Goal: Task Accomplishment & Management: Manage account settings

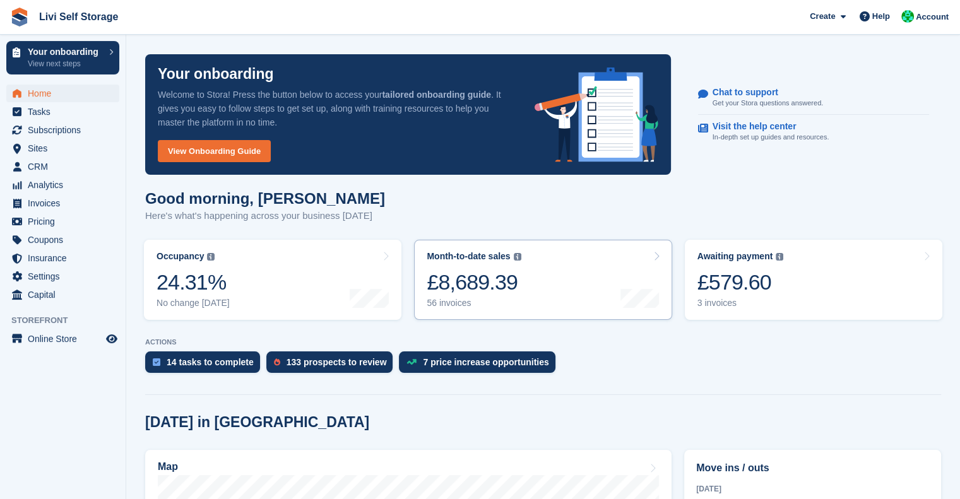
scroll to position [43, 0]
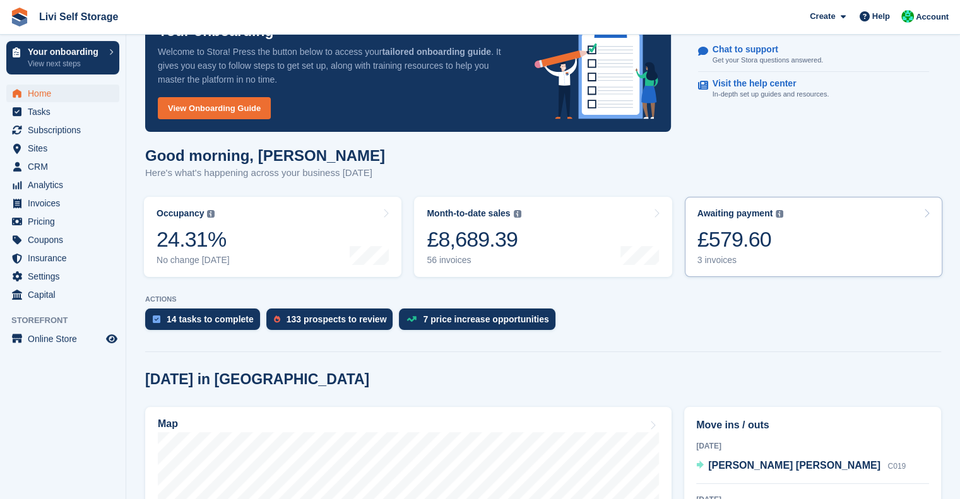
click at [725, 244] on div "£579.60" at bounding box center [740, 240] width 86 height 26
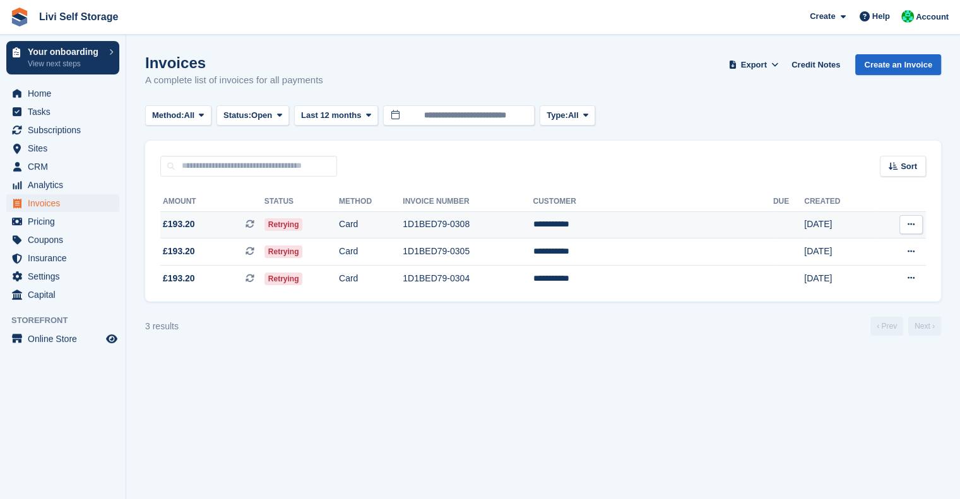
click at [719, 225] on td "**********" at bounding box center [653, 224] width 240 height 27
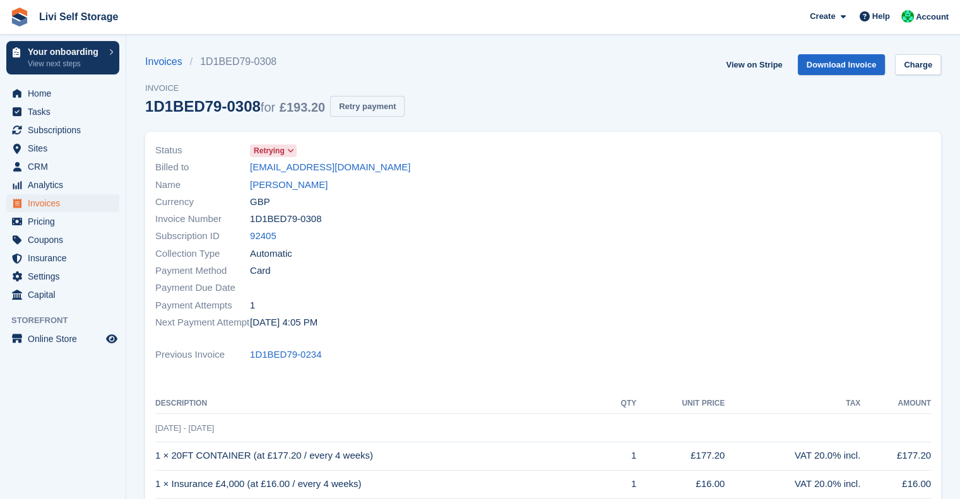
click at [362, 104] on button "Retry payment" at bounding box center [367, 106] width 74 height 21
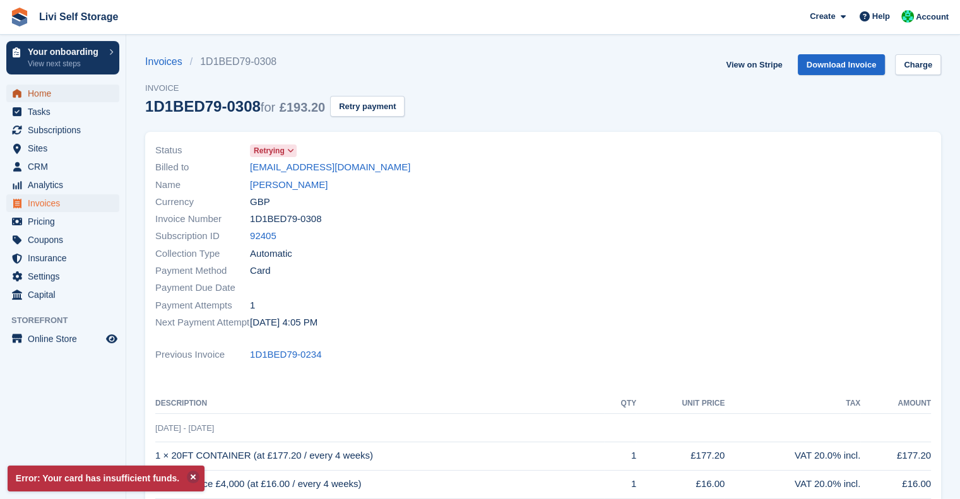
click at [50, 97] on span "Home" at bounding box center [66, 94] width 76 height 18
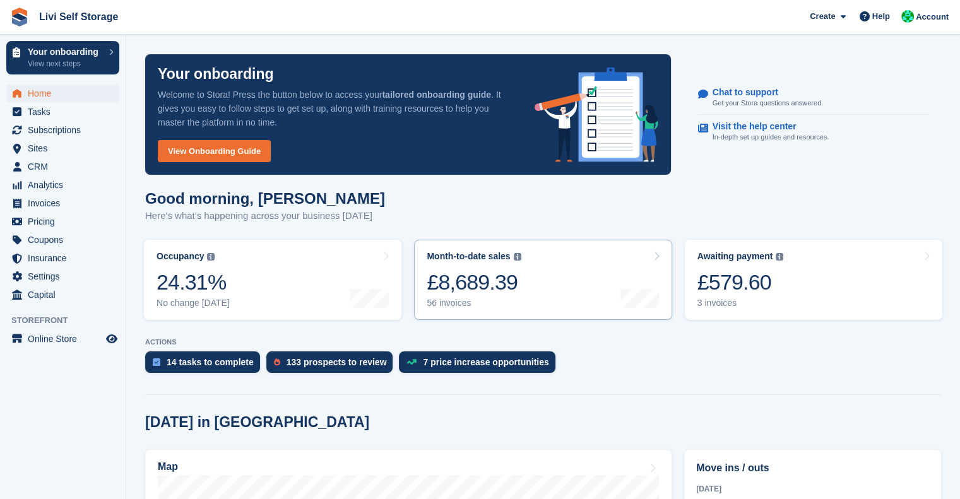
click at [728, 270] on div "£579.60" at bounding box center [740, 283] width 86 height 26
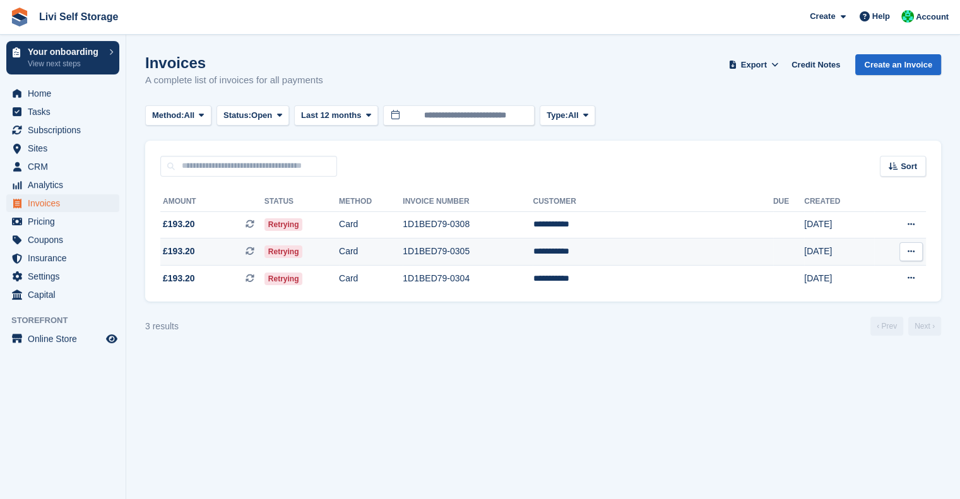
click at [522, 250] on td "1D1BED79-0305" at bounding box center [468, 252] width 130 height 27
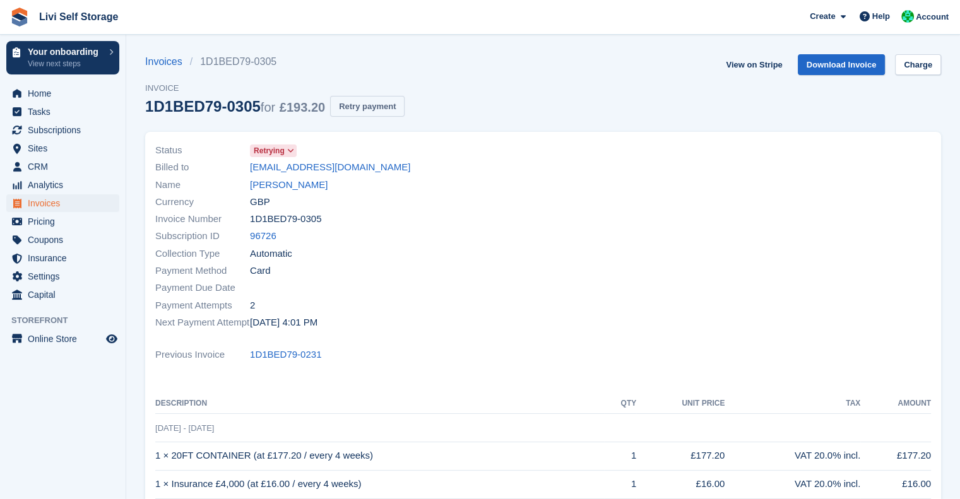
click at [384, 114] on button "Retry payment" at bounding box center [367, 106] width 74 height 21
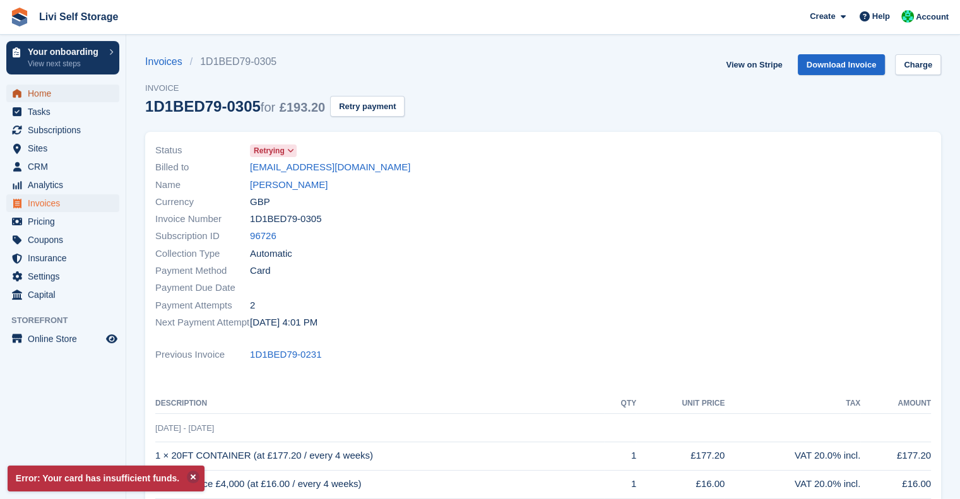
click at [45, 93] on span "Home" at bounding box center [66, 94] width 76 height 18
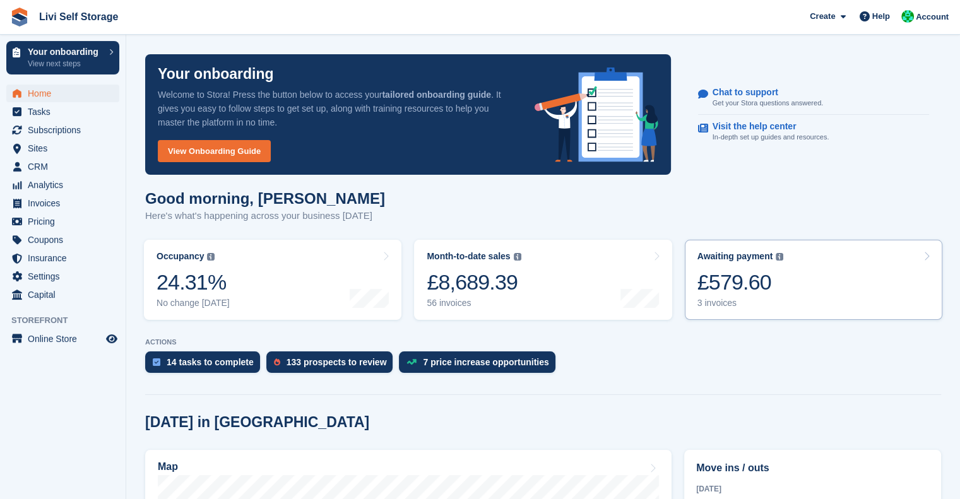
click at [756, 299] on div "3 invoices" at bounding box center [740, 303] width 86 height 11
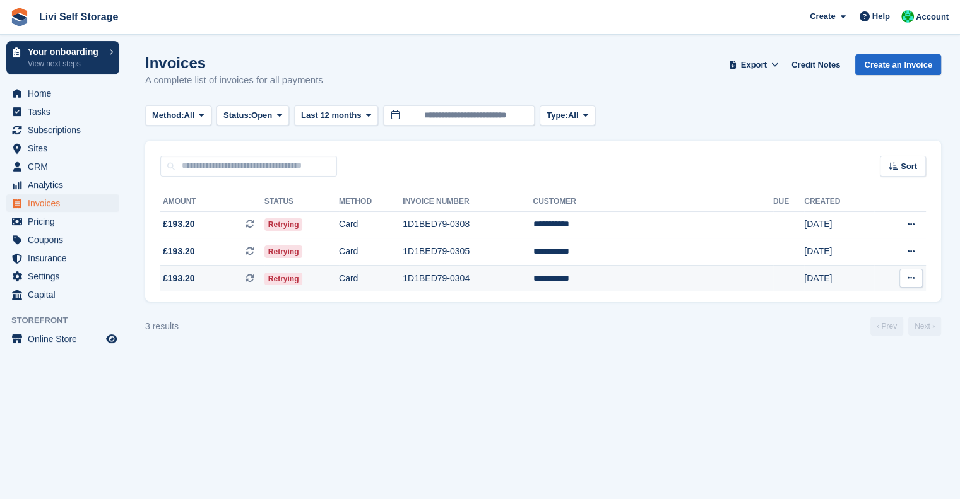
click at [403, 281] on td "Card" at bounding box center [371, 278] width 64 height 27
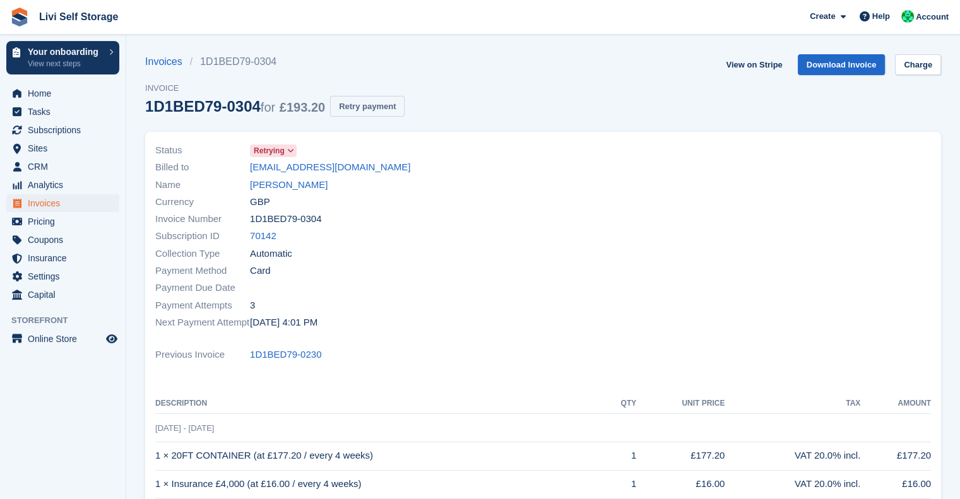
click at [374, 112] on button "Retry payment" at bounding box center [367, 106] width 74 height 21
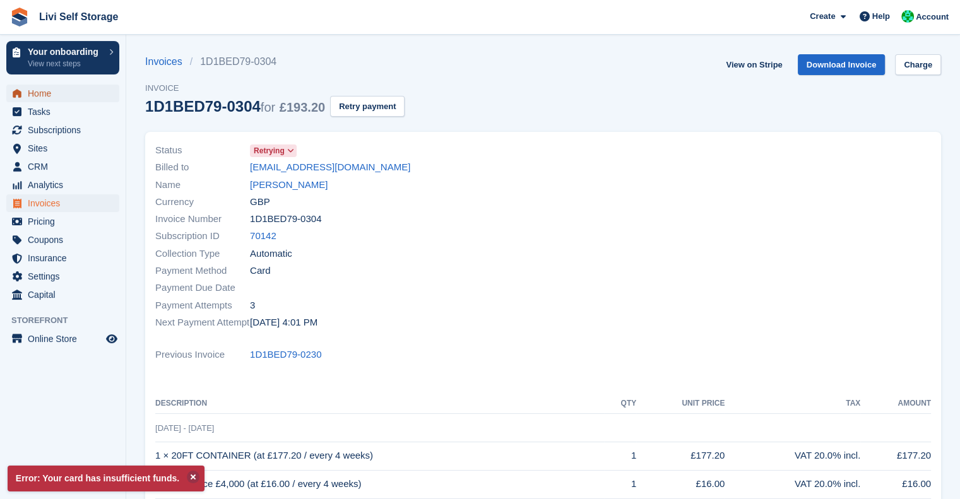
click at [41, 98] on span "Home" at bounding box center [66, 94] width 76 height 18
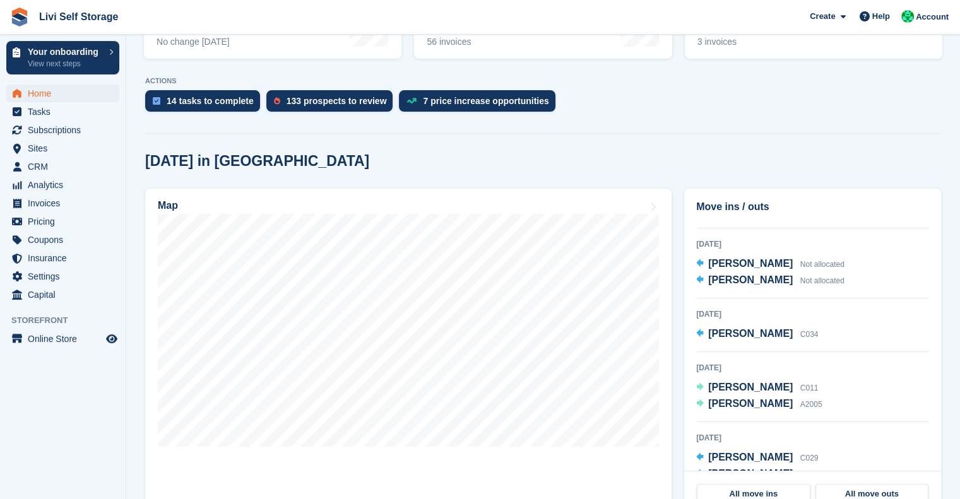
scroll to position [38, 0]
